Goal: Task Accomplishment & Management: Use online tool/utility

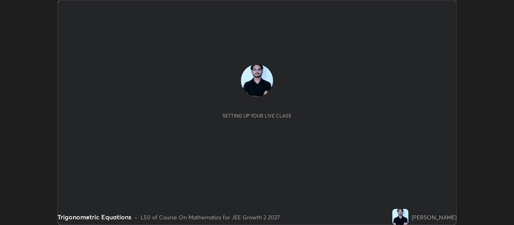
scroll to position [225, 514]
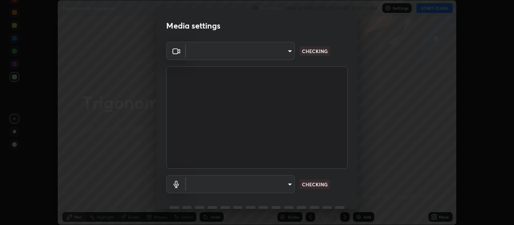
type input "aa80b3cfad25c03b964e6ff1e85cf5bf4b92df3966dde2f5c6b0d50eac350734"
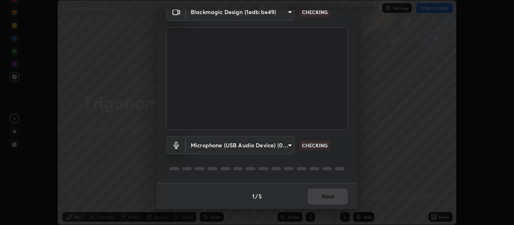
click at [288, 147] on body "Erase all Trigonometric Equations Recording WAS SCHEDULED TO START AT 3:00 PM S…" at bounding box center [257, 112] width 514 height 225
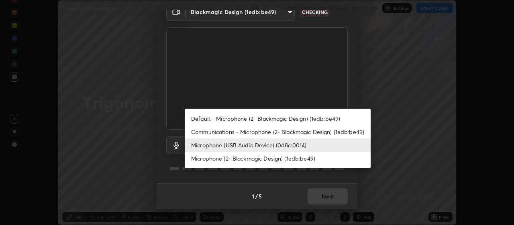
click at [279, 147] on li "Microphone (USB Audio Device) (0d8c:0014)" at bounding box center [278, 144] width 186 height 13
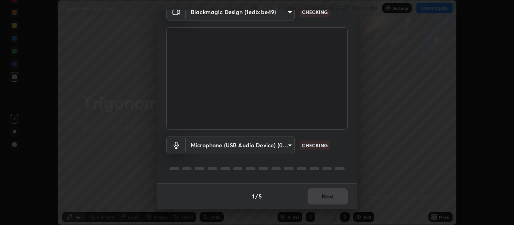
click at [273, 145] on body "Erase all Trigonometric Equations Recording WAS SCHEDULED TO START AT 3:00 PM S…" at bounding box center [257, 112] width 514 height 225
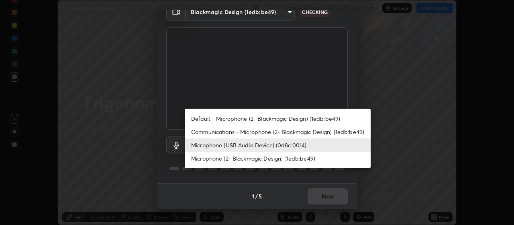
click at [275, 134] on li "Communications - Microphone (2- Blackmagic Design) (1edb:be49)" at bounding box center [278, 131] width 186 height 13
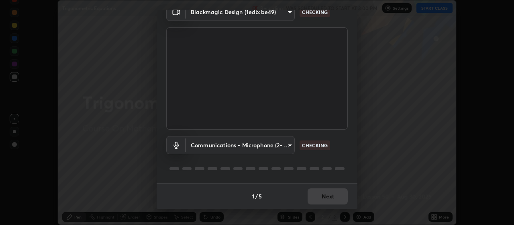
click at [275, 144] on body "Erase all Trigonometric Equations Recording WAS SCHEDULED TO START AT 3:00 PM S…" at bounding box center [257, 112] width 514 height 225
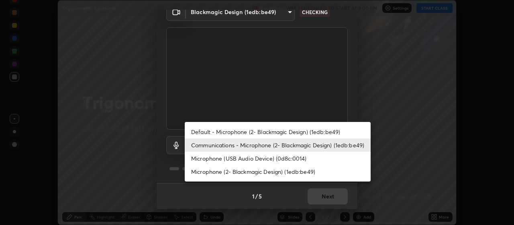
click at [273, 158] on li "Microphone (USB Audio Device) (0d8c:0014)" at bounding box center [278, 158] width 186 height 13
type input "4152eadd631482af786d3cfa734edf88c1bf9d58df27661f67b4df8b2f2fba22"
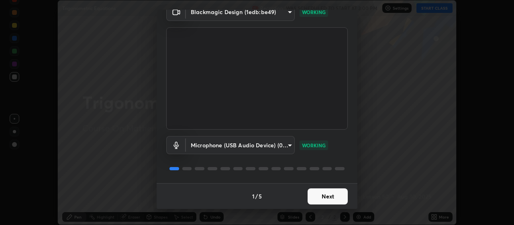
click at [332, 199] on button "Next" at bounding box center [328, 196] width 40 height 16
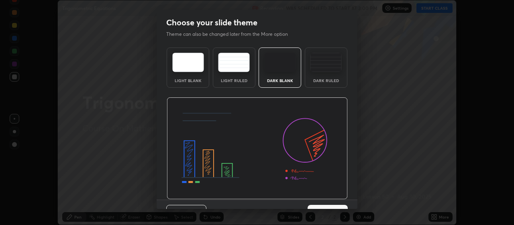
click at [331, 205] on button "Next" at bounding box center [328, 213] width 40 height 16
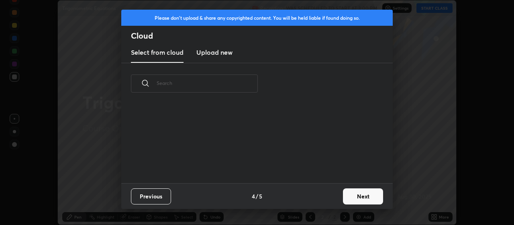
click at [332, 201] on div "Previous 4 / 5 Next" at bounding box center [257, 196] width 272 height 26
click at [332, 206] on div "Previous 4 / 5 Next" at bounding box center [257, 196] width 272 height 26
click at [344, 197] on button "Next" at bounding box center [363, 196] width 40 height 16
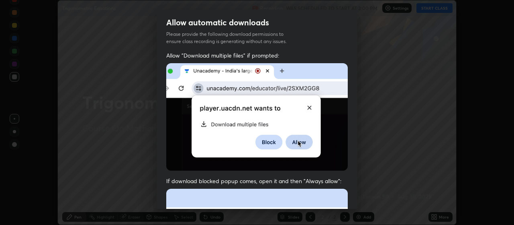
click at [351, 196] on div "Allow "Download multiple files" if prompted: If download blocked popup comes, o…" at bounding box center [257, 220] width 201 height 338
click at [350, 196] on div "Allow "Download multiple files" if prompted: If download blocked popup comes, o…" at bounding box center [257, 220] width 201 height 338
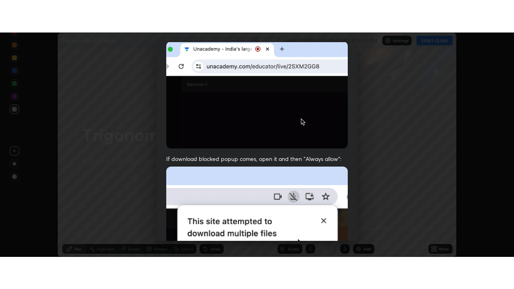
scroll to position [203, 0]
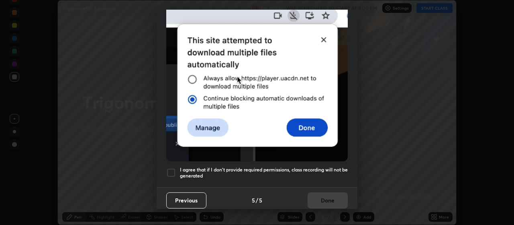
click at [329, 168] on h5 "I agree that if I don't provide required permissions, class recording will not …" at bounding box center [264, 172] width 168 height 12
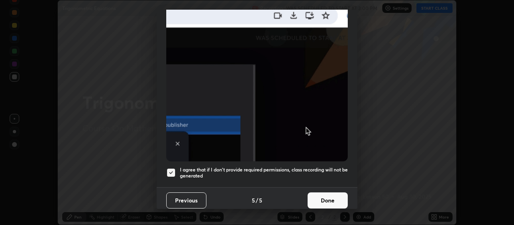
click at [327, 194] on button "Done" at bounding box center [328, 200] width 40 height 16
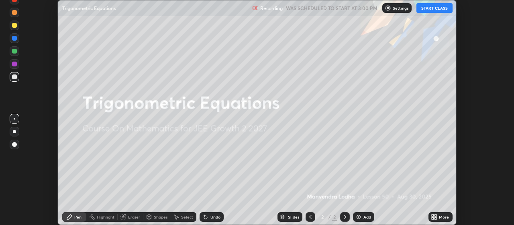
click at [443, 215] on div "More" at bounding box center [444, 217] width 10 height 4
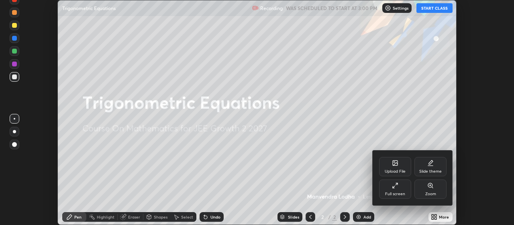
click at [405, 189] on div "Full screen" at bounding box center [395, 188] width 32 height 19
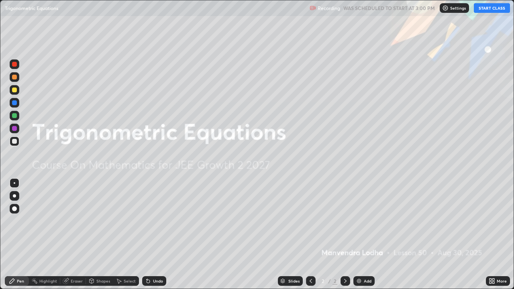
scroll to position [289, 514]
click at [493, 8] on button "START CLASS" at bounding box center [492, 8] width 36 height 10
click at [365, 224] on div "Add" at bounding box center [368, 281] width 8 height 4
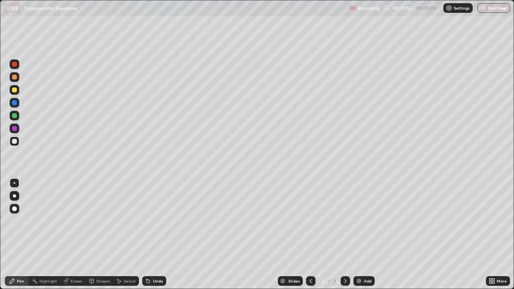
click at [14, 90] on div at bounding box center [14, 90] width 5 height 5
click at [160, 224] on div "Undo" at bounding box center [154, 281] width 24 height 10
click at [158, 224] on div "Undo" at bounding box center [158, 281] width 10 height 4
click at [16, 142] on div at bounding box center [14, 141] width 5 height 5
click at [15, 117] on div at bounding box center [14, 115] width 5 height 5
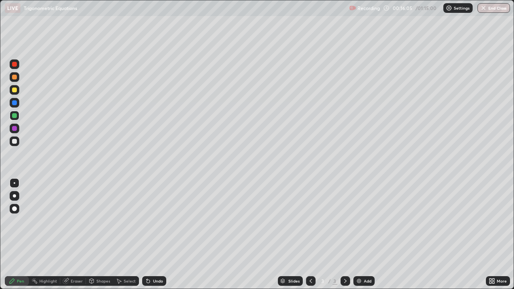
click at [15, 90] on div at bounding box center [14, 90] width 5 height 5
click at [76, 224] on div "Eraser" at bounding box center [77, 281] width 12 height 4
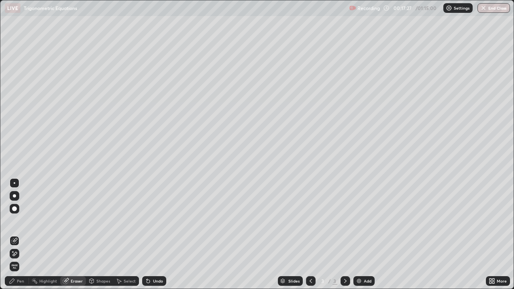
click at [22, 224] on div "Pen" at bounding box center [20, 281] width 7 height 4
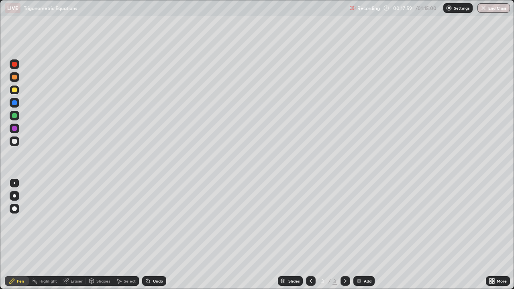
click at [367, 224] on div "Add" at bounding box center [368, 281] width 8 height 4
click at [18, 139] on div at bounding box center [15, 142] width 10 height 10
click at [18, 117] on div at bounding box center [15, 116] width 10 height 10
click at [14, 142] on div at bounding box center [14, 141] width 5 height 5
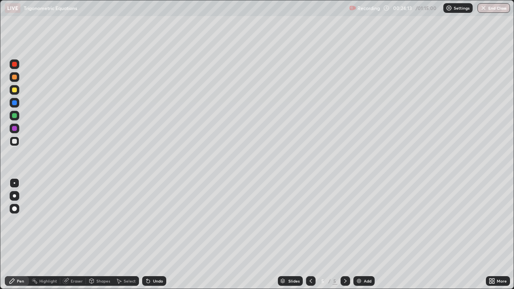
click at [365, 224] on div "Add" at bounding box center [364, 281] width 21 height 10
click at [17, 91] on div at bounding box center [15, 90] width 10 height 10
click at [18, 142] on div at bounding box center [15, 142] width 10 height 10
click at [18, 119] on div at bounding box center [15, 116] width 10 height 10
click at [14, 139] on div at bounding box center [14, 141] width 5 height 5
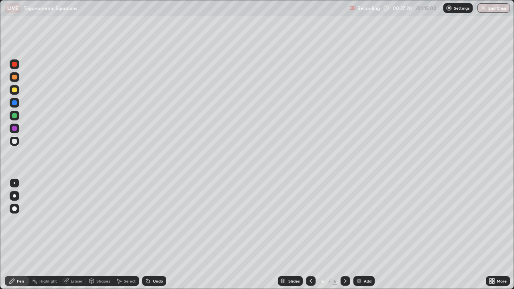
click at [160, 224] on div "Undo" at bounding box center [158, 281] width 10 height 4
click at [158, 224] on div "Undo" at bounding box center [158, 281] width 10 height 4
click at [160, 224] on div "Undo" at bounding box center [158, 281] width 10 height 4
click at [162, 224] on div "Undo" at bounding box center [158, 281] width 10 height 4
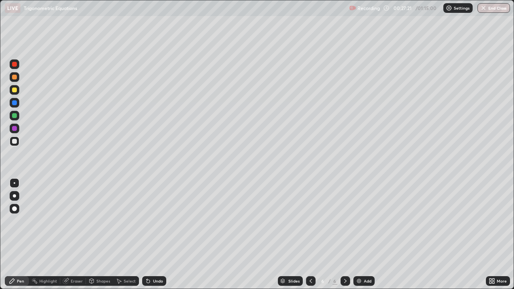
click at [162, 224] on div "Undo" at bounding box center [154, 281] width 24 height 10
click at [161, 224] on div "Undo" at bounding box center [154, 281] width 24 height 10
click at [160, 224] on div "Undo" at bounding box center [158, 281] width 10 height 4
click at [17, 93] on div at bounding box center [15, 90] width 10 height 10
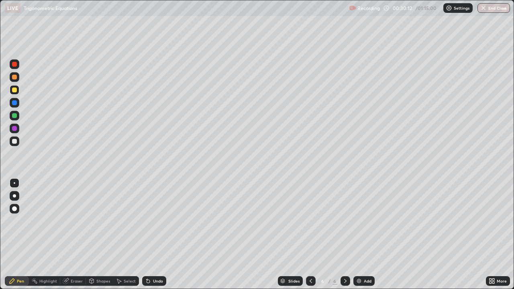
click at [369, 224] on div "Add" at bounding box center [368, 281] width 8 height 4
click at [17, 141] on div at bounding box center [15, 142] width 10 height 10
click at [366, 224] on div "Add" at bounding box center [368, 281] width 8 height 4
click at [18, 91] on div at bounding box center [15, 90] width 10 height 10
click at [14, 141] on div at bounding box center [14, 141] width 5 height 5
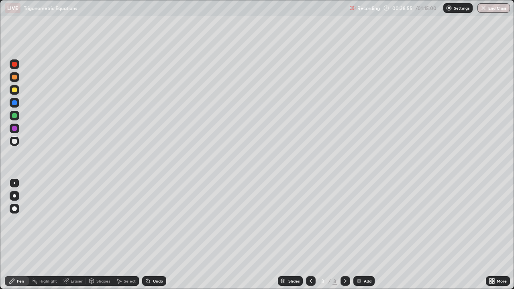
click at [18, 93] on div at bounding box center [15, 90] width 10 height 10
click at [16, 141] on div at bounding box center [14, 141] width 5 height 5
click at [15, 116] on div at bounding box center [14, 115] width 5 height 5
click at [366, 224] on div "Add" at bounding box center [368, 281] width 8 height 4
click at [15, 90] on div at bounding box center [14, 90] width 5 height 5
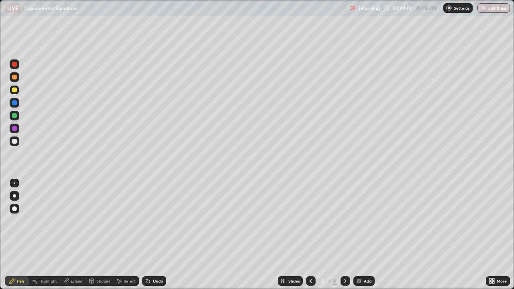
click at [150, 224] on div "Undo" at bounding box center [154, 281] width 24 height 10
click at [155, 224] on div "Undo" at bounding box center [158, 281] width 10 height 4
click at [15, 117] on div at bounding box center [14, 115] width 5 height 5
click at [17, 143] on div at bounding box center [15, 142] width 10 height 10
click at [18, 113] on div at bounding box center [15, 116] width 10 height 10
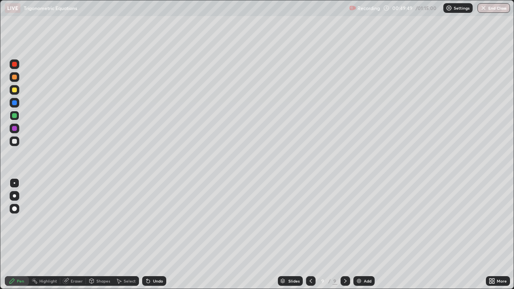
click at [15, 141] on div at bounding box center [14, 141] width 5 height 5
click at [18, 91] on div at bounding box center [15, 90] width 10 height 10
click at [366, 224] on div "Add" at bounding box center [364, 281] width 21 height 10
click at [15, 115] on div at bounding box center [14, 115] width 5 height 5
click at [14, 140] on div at bounding box center [14, 141] width 5 height 5
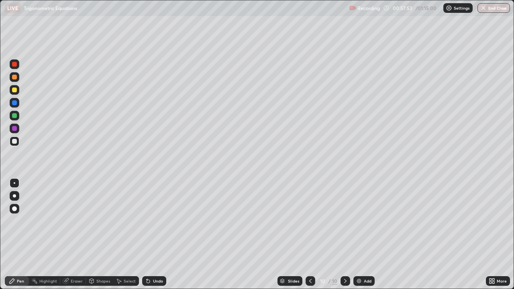
click at [13, 117] on div at bounding box center [14, 115] width 5 height 5
click at [15, 92] on div at bounding box center [14, 90] width 5 height 5
click at [364, 224] on div "Add" at bounding box center [368, 281] width 8 height 4
click at [15, 141] on div at bounding box center [14, 141] width 5 height 5
click at [18, 117] on div at bounding box center [15, 116] width 10 height 10
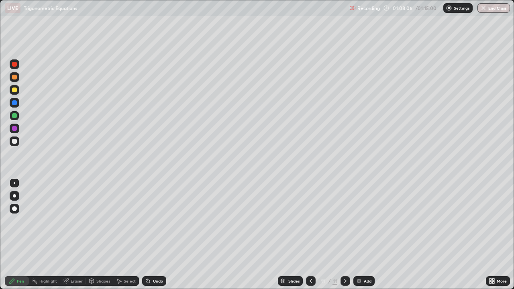
click at [14, 129] on div at bounding box center [14, 128] width 5 height 5
click at [17, 90] on div at bounding box center [15, 90] width 10 height 10
click at [17, 117] on div at bounding box center [15, 116] width 10 height 10
click at [494, 7] on button "End Class" at bounding box center [495, 8] width 32 height 10
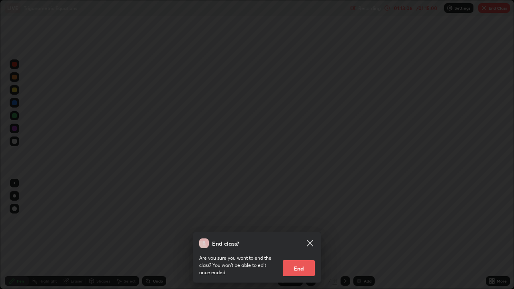
click at [310, 224] on button "End" at bounding box center [299, 268] width 32 height 16
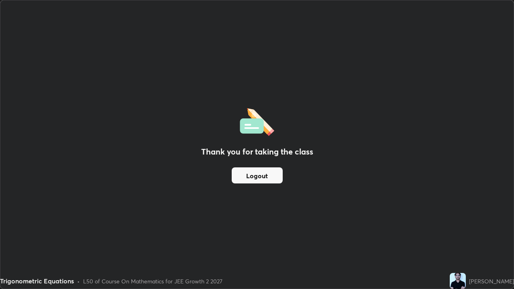
click at [270, 178] on button "Logout" at bounding box center [257, 176] width 51 height 16
click at [269, 176] on button "Logout" at bounding box center [257, 176] width 51 height 16
